Goal: Transaction & Acquisition: Purchase product/service

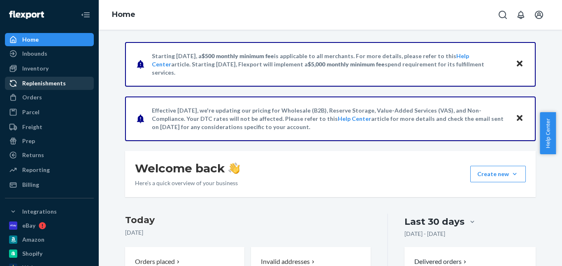
click at [42, 89] on link "Replenishments" at bounding box center [49, 83] width 89 height 13
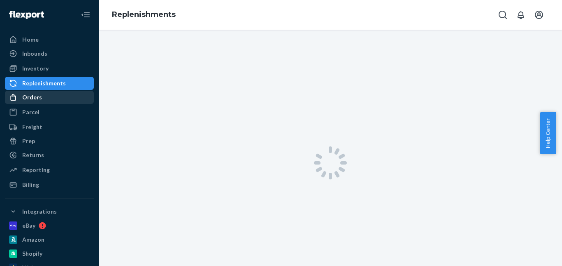
click at [43, 93] on div "Orders" at bounding box center [49, 97] width 87 height 12
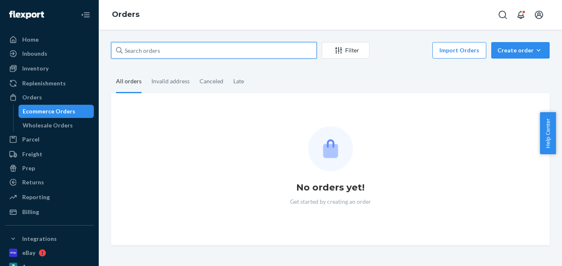
click at [183, 53] on input "text" at bounding box center [214, 50] width 206 height 16
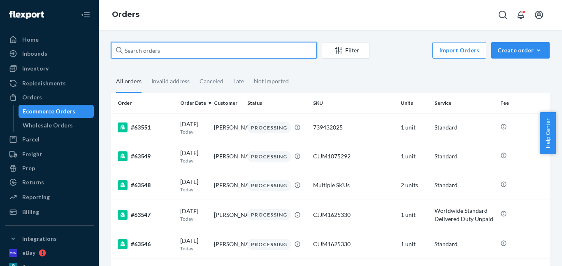
paste input "[PERSON_NAME]"
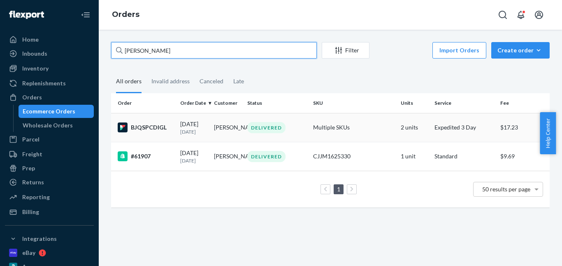
type input "[PERSON_NAME]"
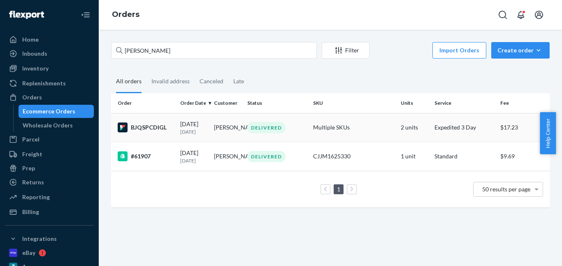
click at [268, 126] on div "DELIVERED" at bounding box center [266, 127] width 38 height 11
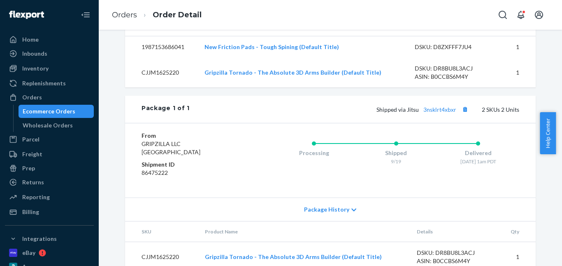
scroll to position [165, 0]
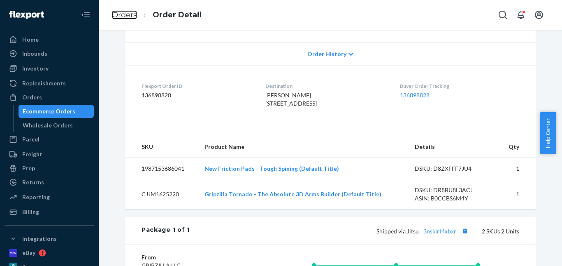
click at [120, 12] on link "Orders" at bounding box center [124, 14] width 25 height 9
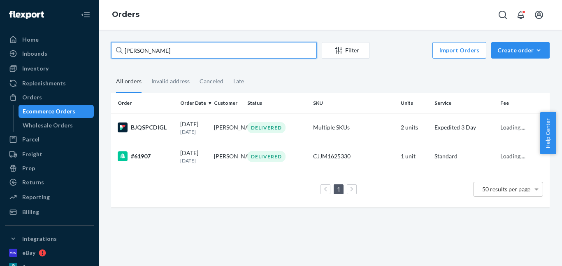
drag, startPoint x: 95, startPoint y: 47, endPoint x: 184, endPoint y: 2, distance: 99.0
click at [69, 45] on div "Home Inbounds Shipping Plans Problems Inventory Products Replenishments Orders …" at bounding box center [281, 133] width 562 height 266
paste input "#61863"
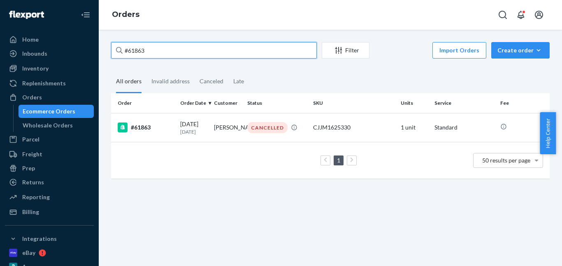
drag, startPoint x: 162, startPoint y: 47, endPoint x: 105, endPoint y: 33, distance: 58.0
click at [92, 46] on div "Home Inbounds Shipping Plans Problems Inventory Products Replenishments Orders …" at bounding box center [281, 133] width 562 height 266
paste input "Bennett Calder"
type input "Bennett Calder"
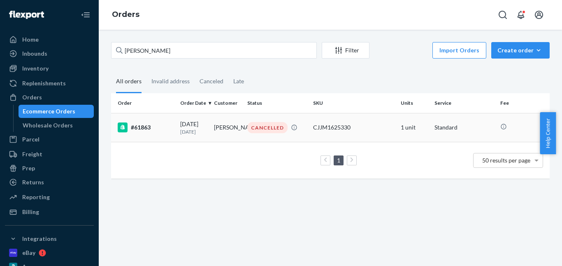
click at [219, 129] on td "Bennett Calder" at bounding box center [228, 127] width 34 height 29
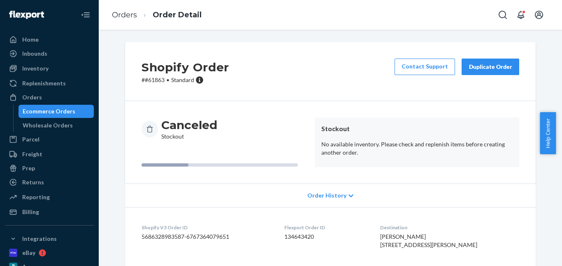
drag, startPoint x: 508, startPoint y: 65, endPoint x: 391, endPoint y: 25, distance: 123.8
click at [508, 65] on div "Duplicate Order" at bounding box center [491, 67] width 44 height 8
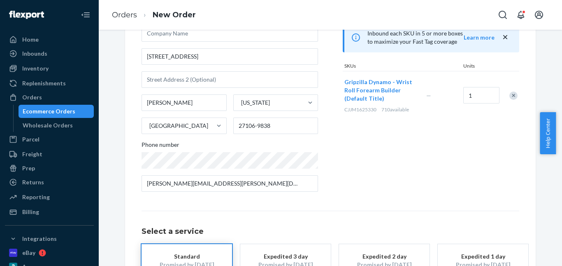
scroll to position [82, 0]
click at [298, 249] on button "Expedited 3 day Promised by Sep 25, 2025 $15.16" at bounding box center [285, 263] width 91 height 41
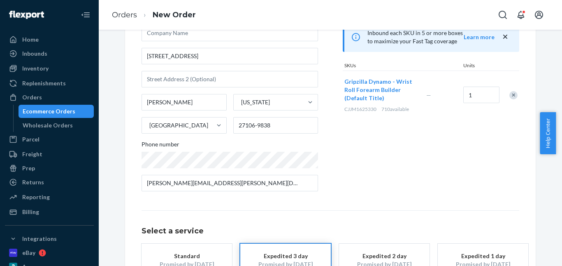
scroll to position [151, 0]
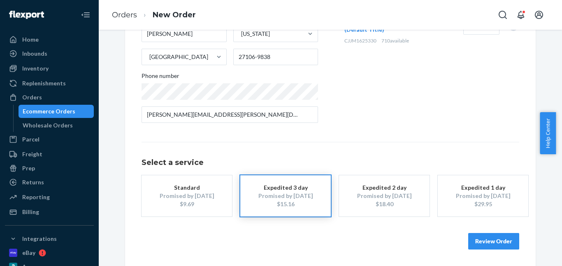
click at [485, 233] on button "Review Order" at bounding box center [493, 241] width 51 height 16
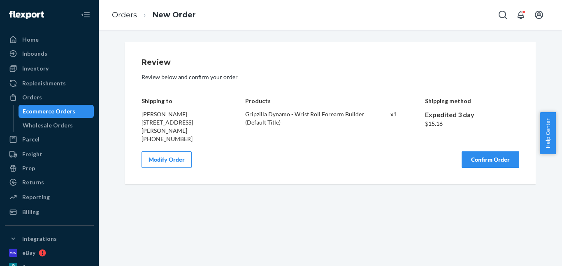
scroll to position [0, 0]
click at [489, 168] on button "Confirm Order" at bounding box center [491, 159] width 58 height 16
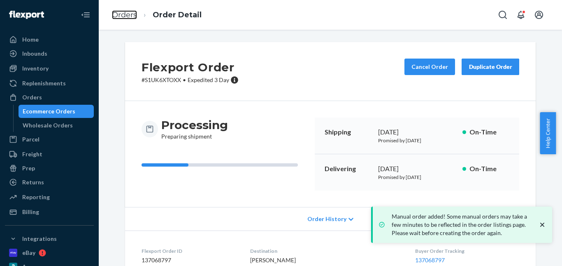
drag, startPoint x: 123, startPoint y: 14, endPoint x: 145, endPoint y: 36, distance: 31.1
click at [123, 14] on link "Orders" at bounding box center [124, 14] width 25 height 9
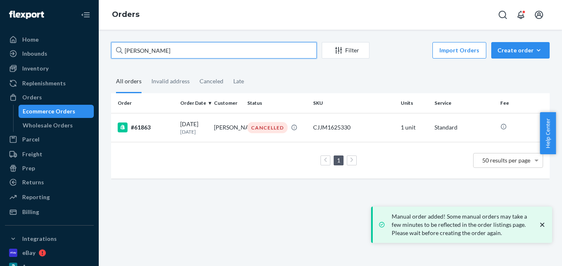
drag, startPoint x: 161, startPoint y: 53, endPoint x: 136, endPoint y: 21, distance: 39.6
click at [97, 49] on div "Home Inbounds Shipping Plans Problems Inventory Products Replenishments Orders …" at bounding box center [281, 133] width 562 height 266
paste input "Edward Torres"
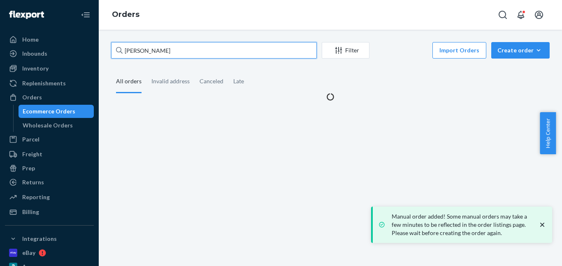
type input "Edward Torres"
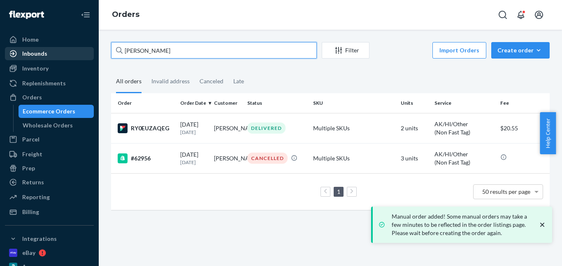
drag, startPoint x: 181, startPoint y: 53, endPoint x: 76, endPoint y: 50, distance: 104.6
click at [76, 50] on div "Home Inbounds Shipping Plans Problems Inventory Products Replenishments Orders …" at bounding box center [281, 133] width 562 height 266
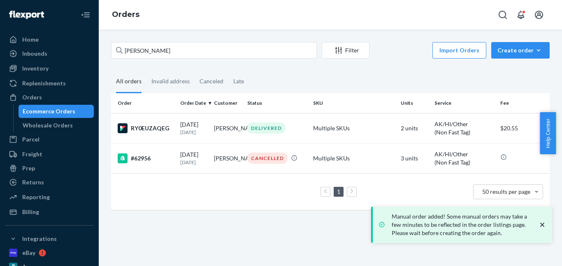
click at [262, 128] on div "DELIVERED" at bounding box center [266, 127] width 38 height 11
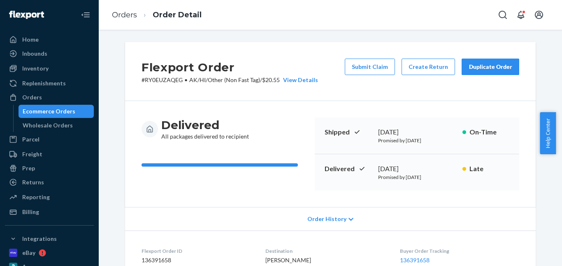
click at [480, 68] on div "Duplicate Order" at bounding box center [491, 67] width 44 height 8
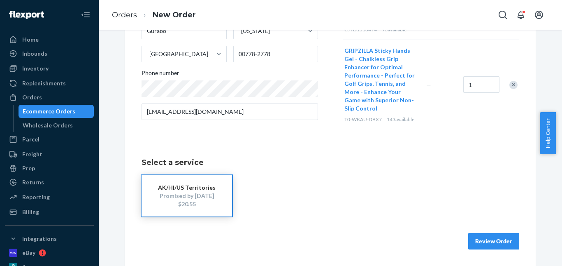
click at [514, 87] on div "Remove Item" at bounding box center [514, 85] width 8 height 8
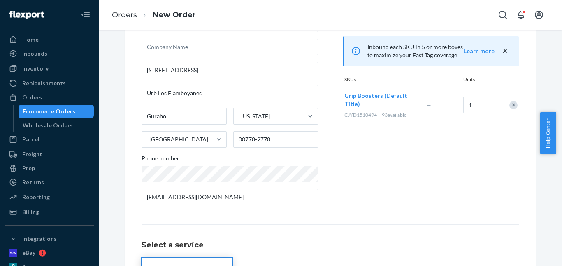
click at [510, 105] on div "Remove Item" at bounding box center [514, 105] width 8 height 8
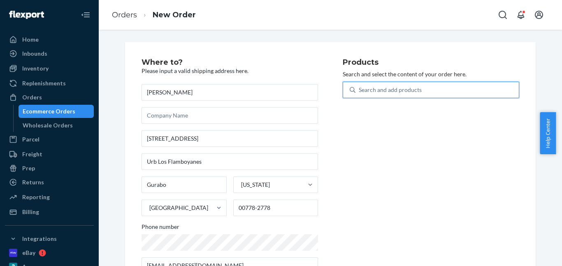
click at [376, 89] on div "Search and add products" at bounding box center [390, 90] width 63 height 8
click at [360, 89] on input "0 results available. Use Up and Down to choose options, press Enter to select t…" at bounding box center [359, 90] width 1 height 8
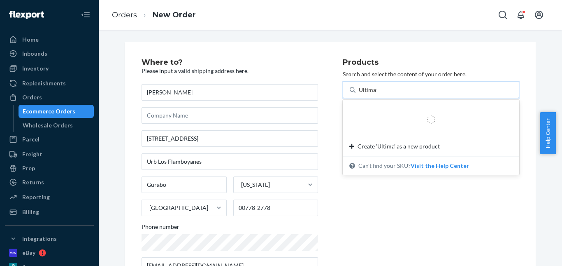
type input "Ultimate"
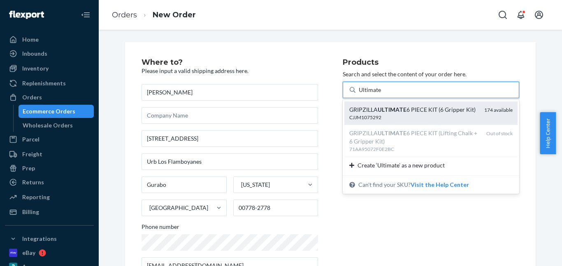
click at [390, 119] on div "CJJM1075292" at bounding box center [414, 117] width 128 height 7
click at [382, 94] on input "Ultimate" at bounding box center [370, 90] width 23 height 8
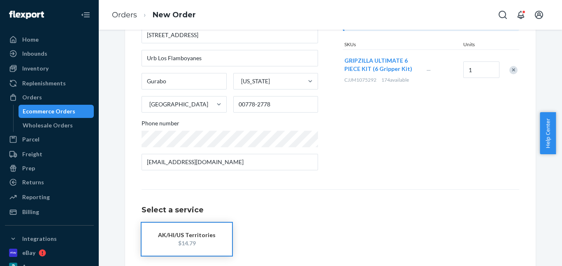
scroll to position [142, 0]
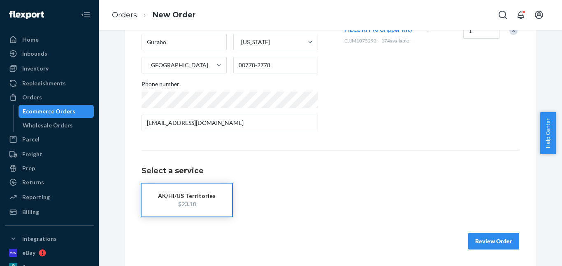
click at [191, 203] on button "AK/HI/US Territories $23.10" at bounding box center [187, 199] width 91 height 33
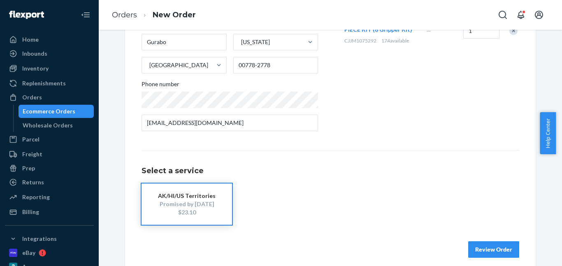
drag, startPoint x: 471, startPoint y: 241, endPoint x: 475, endPoint y: 239, distance: 4.2
click at [473, 241] on button "Review Order" at bounding box center [493, 249] width 51 height 16
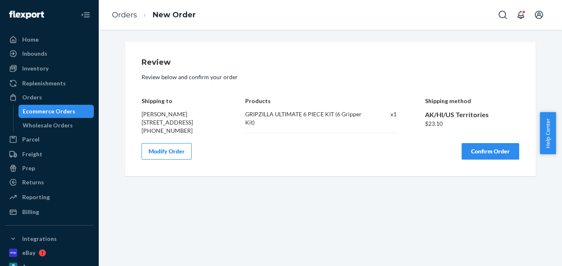
scroll to position [0, 0]
click at [491, 159] on button "Confirm Order" at bounding box center [491, 151] width 58 height 16
